Goal: Navigation & Orientation: Find specific page/section

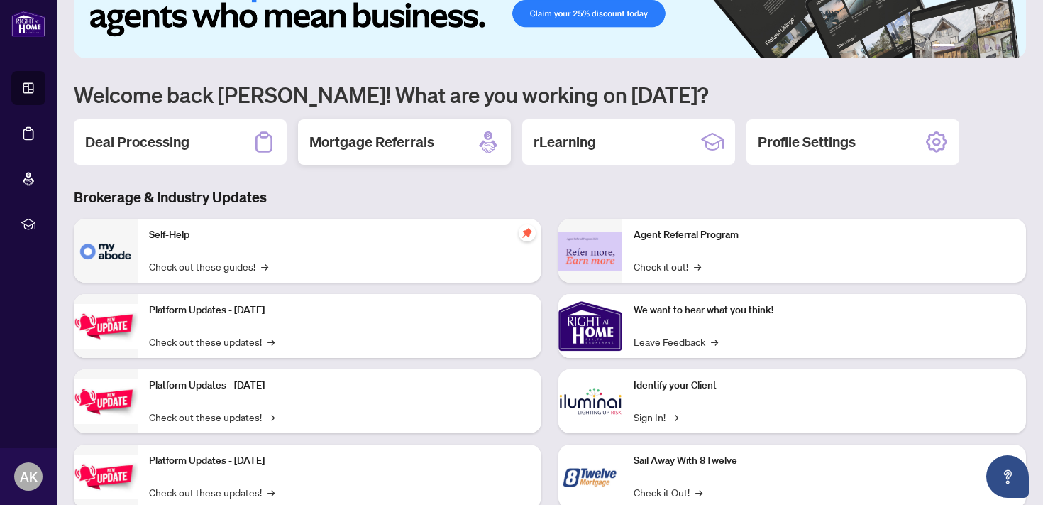
scroll to position [73, 0]
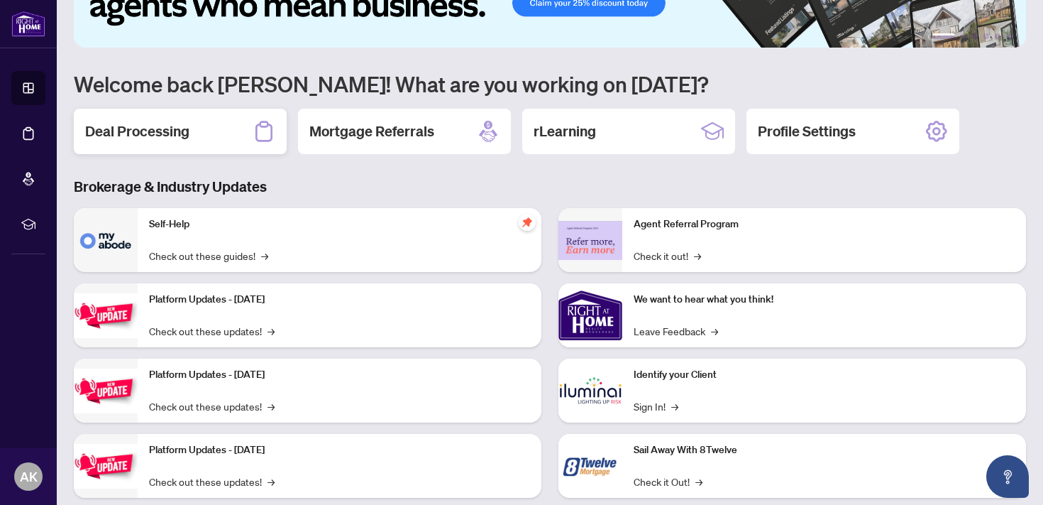
click at [194, 138] on div "Deal Processing" at bounding box center [180, 131] width 213 height 45
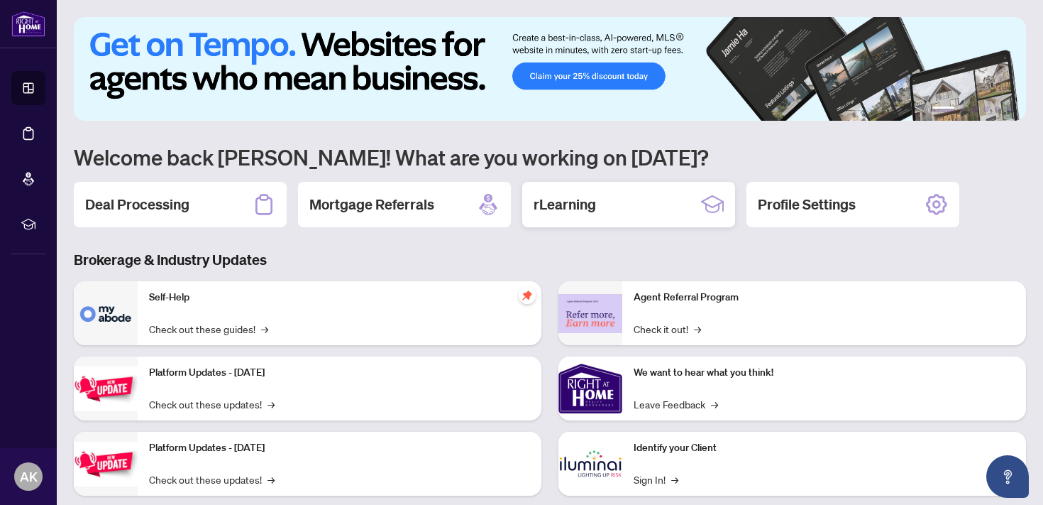
click at [616, 212] on div "rLearning" at bounding box center [628, 204] width 213 height 45
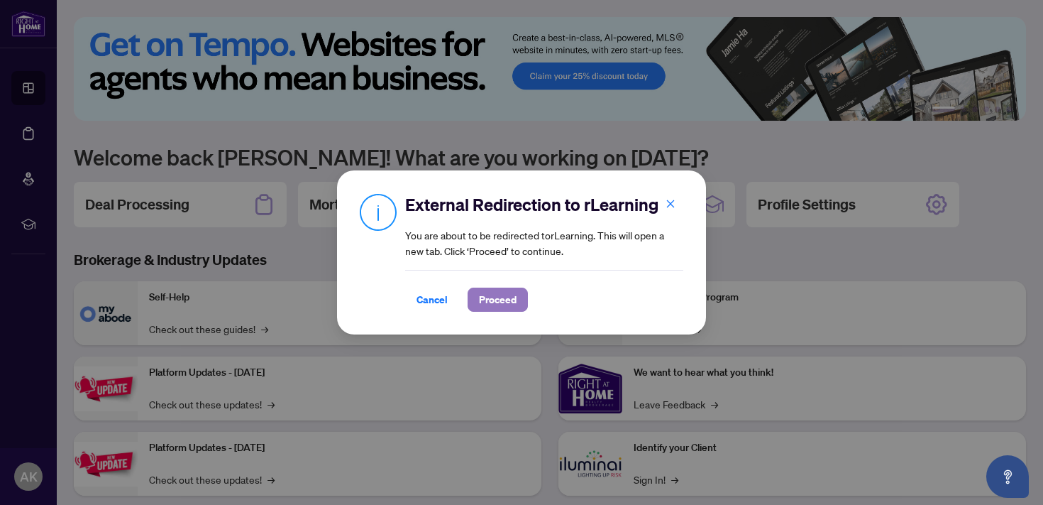
click at [492, 293] on span "Proceed" at bounding box center [498, 299] width 38 height 23
